Goal: Obtain resource: Download file/media

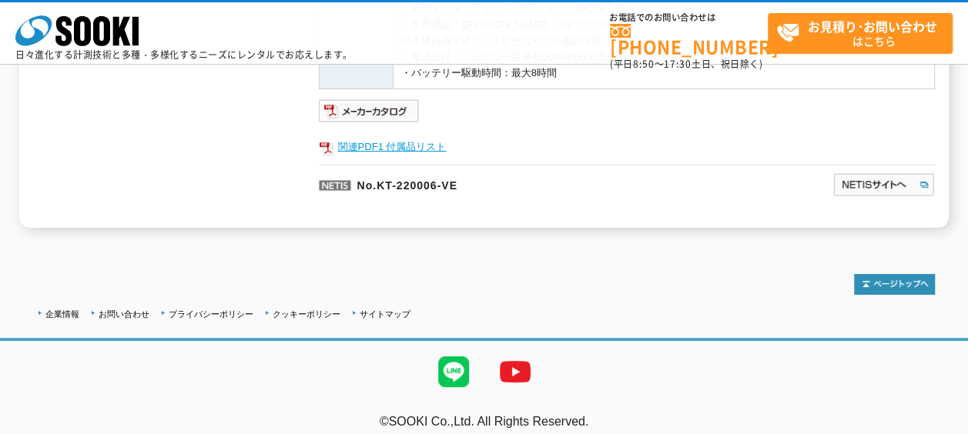
scroll to position [650, 0]
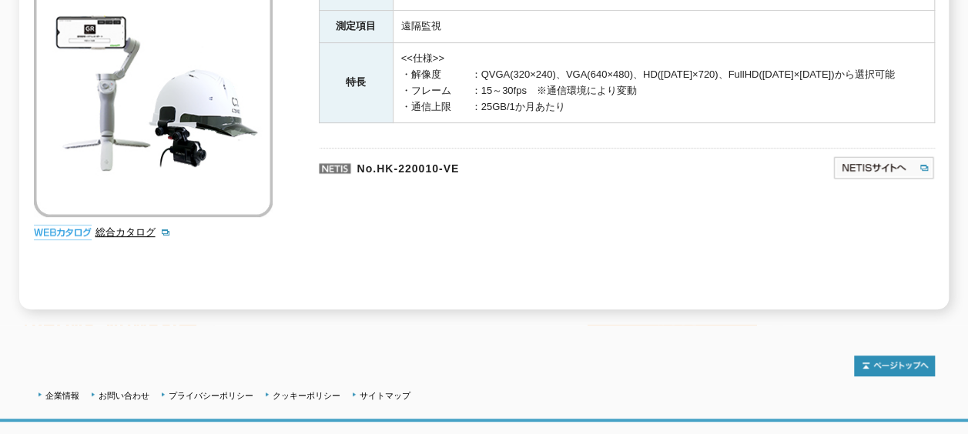
scroll to position [391, 0]
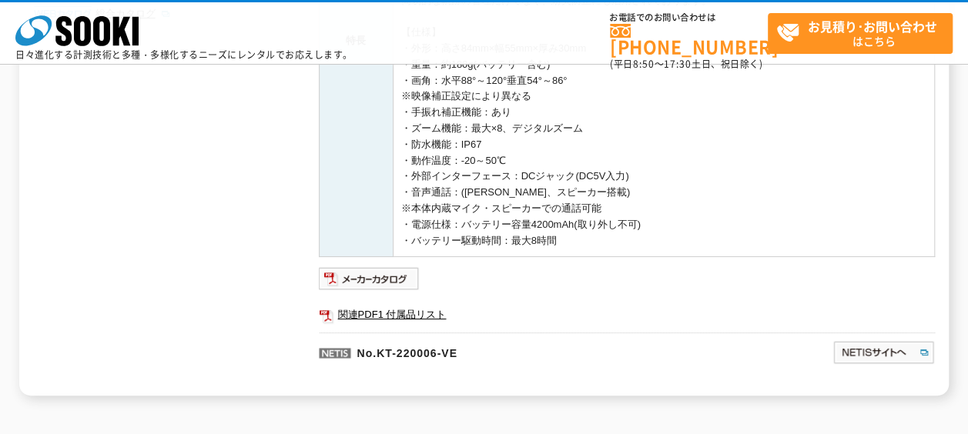
scroll to position [539, 0]
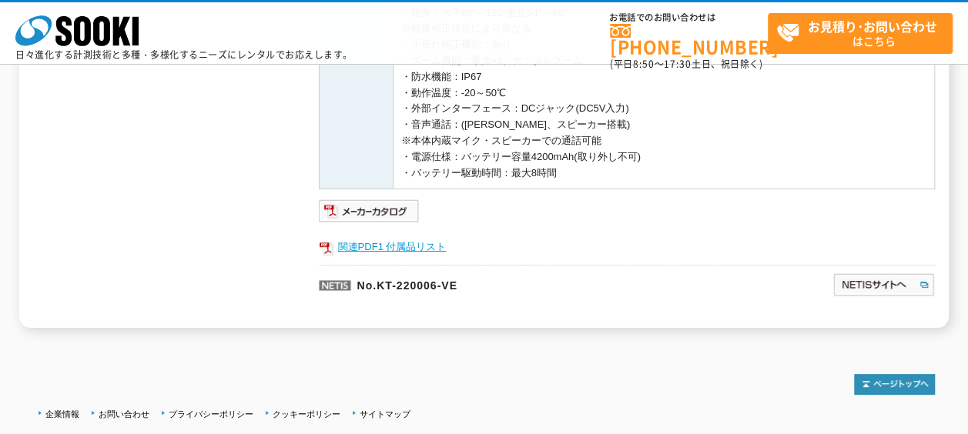
click at [410, 245] on link "関連PDF1 付属品リスト" at bounding box center [627, 247] width 616 height 20
click at [387, 206] on img at bounding box center [369, 211] width 101 height 25
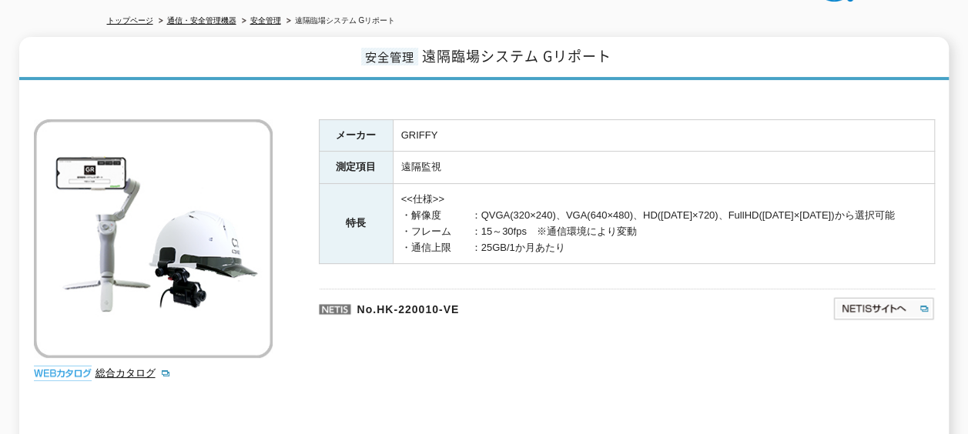
scroll to position [83, 0]
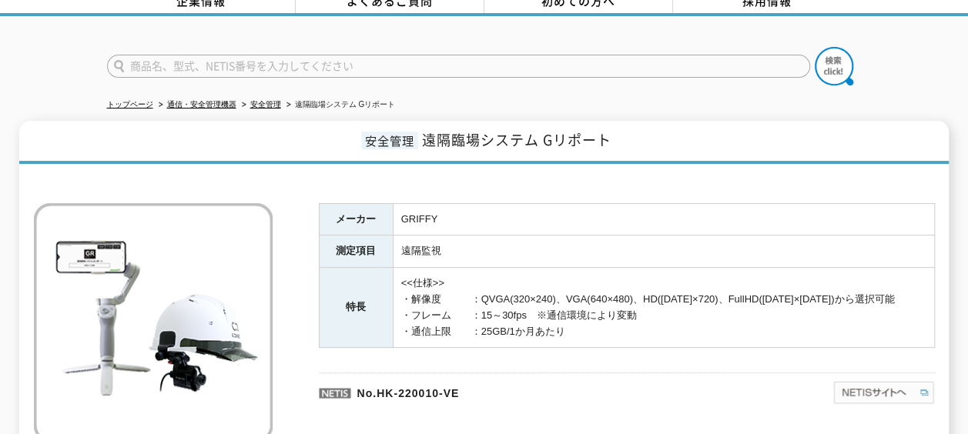
click at [848, 380] on img at bounding box center [883, 392] width 102 height 25
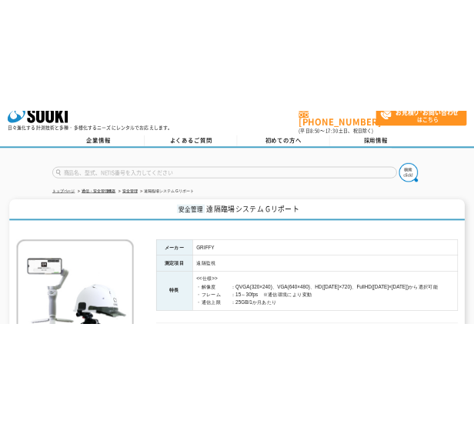
scroll to position [0, 0]
